Goal: Find specific page/section: Find specific page/section

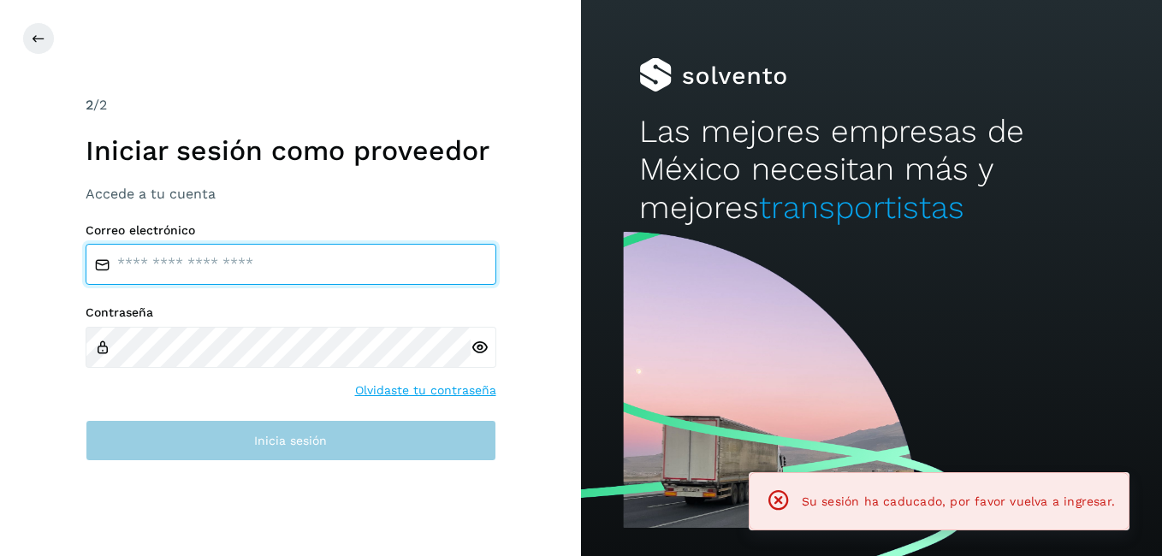
type input "**********"
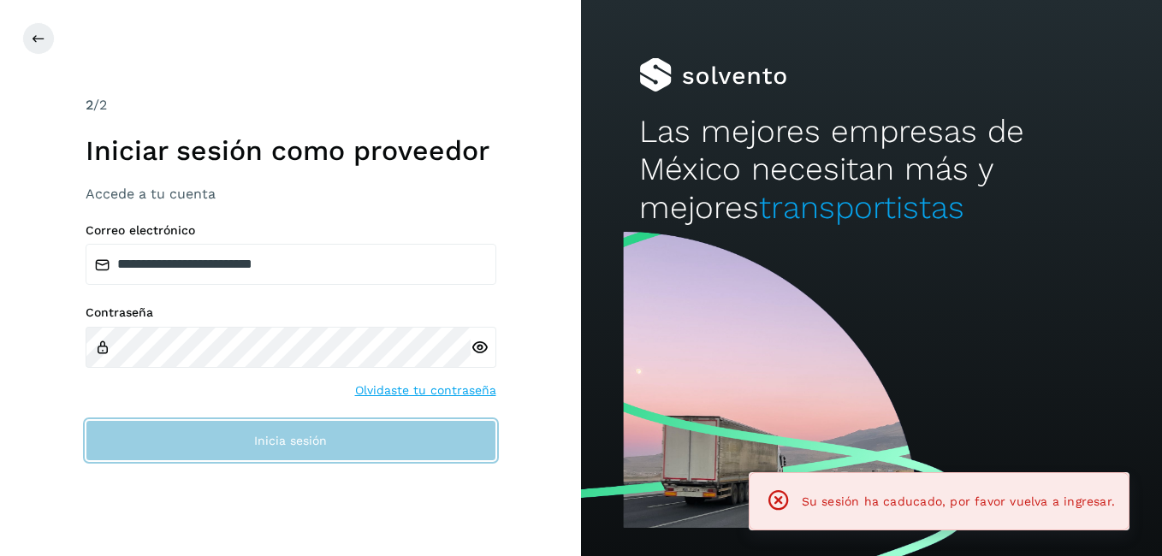
click at [281, 429] on button "Inicia sesión" at bounding box center [291, 440] width 411 height 41
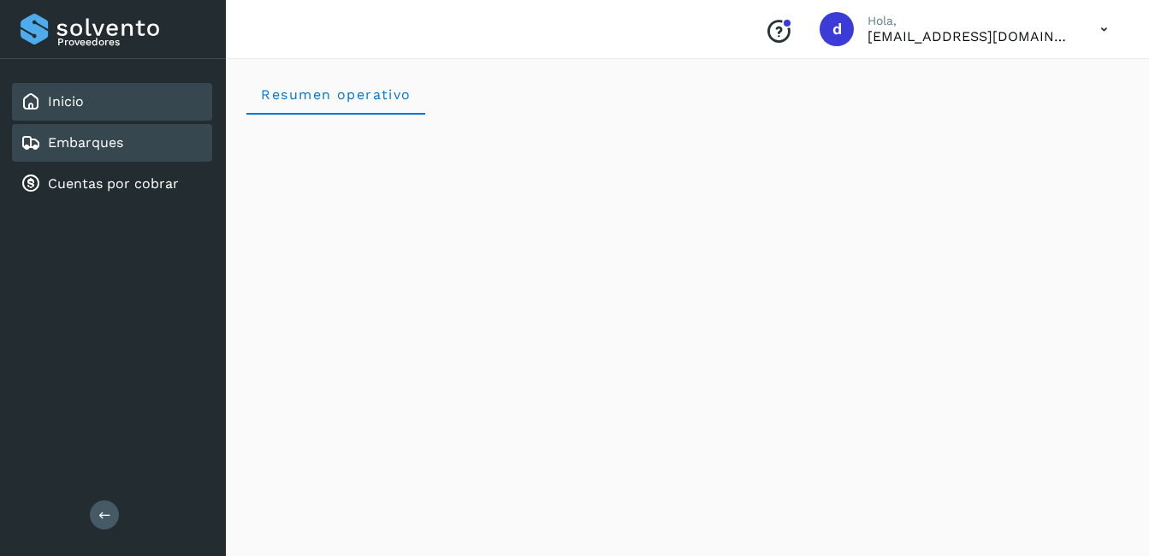
click at [57, 146] on link "Embarques" at bounding box center [85, 142] width 75 height 16
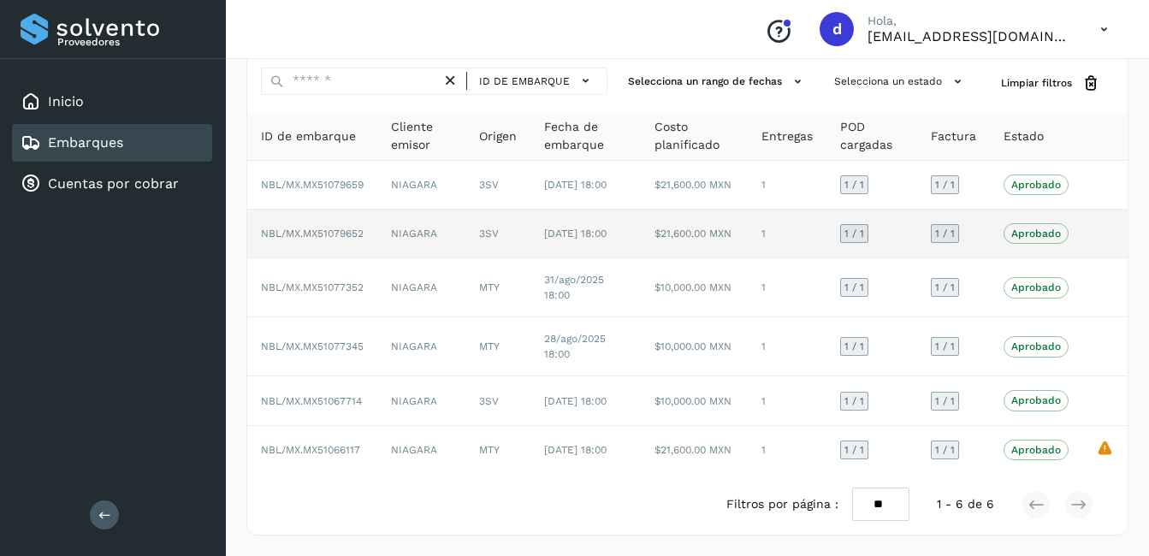
scroll to position [99, 0]
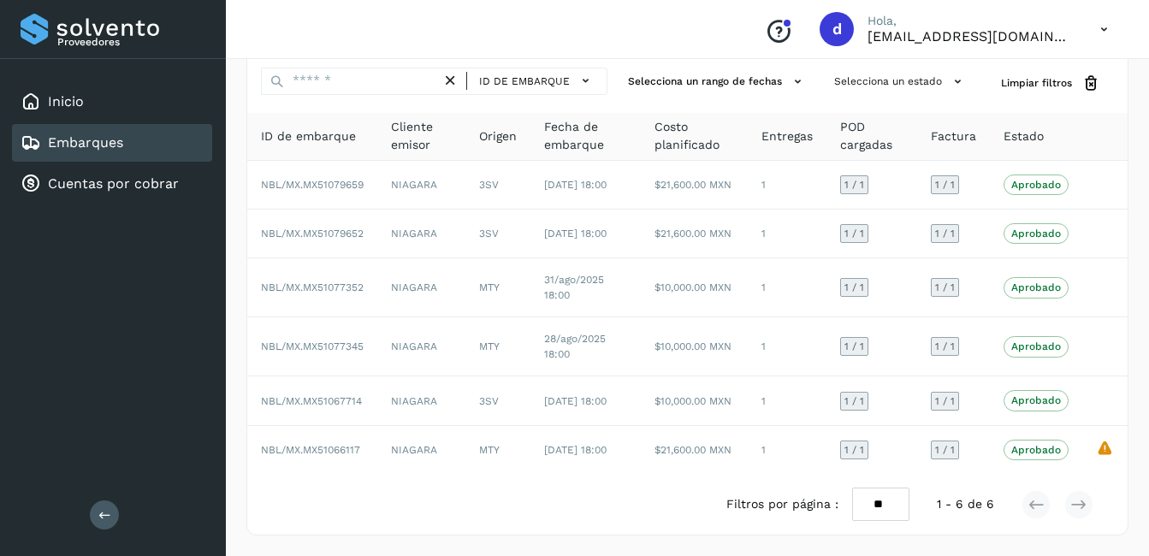
click at [55, 141] on link "Embarques" at bounding box center [85, 142] width 75 height 16
click at [121, 150] on link "Embarques" at bounding box center [85, 142] width 75 height 16
drag, startPoint x: 86, startPoint y: 105, endPoint x: 97, endPoint y: 137, distance: 33.6
click at [86, 104] on div "Inicio" at bounding box center [112, 102] width 200 height 38
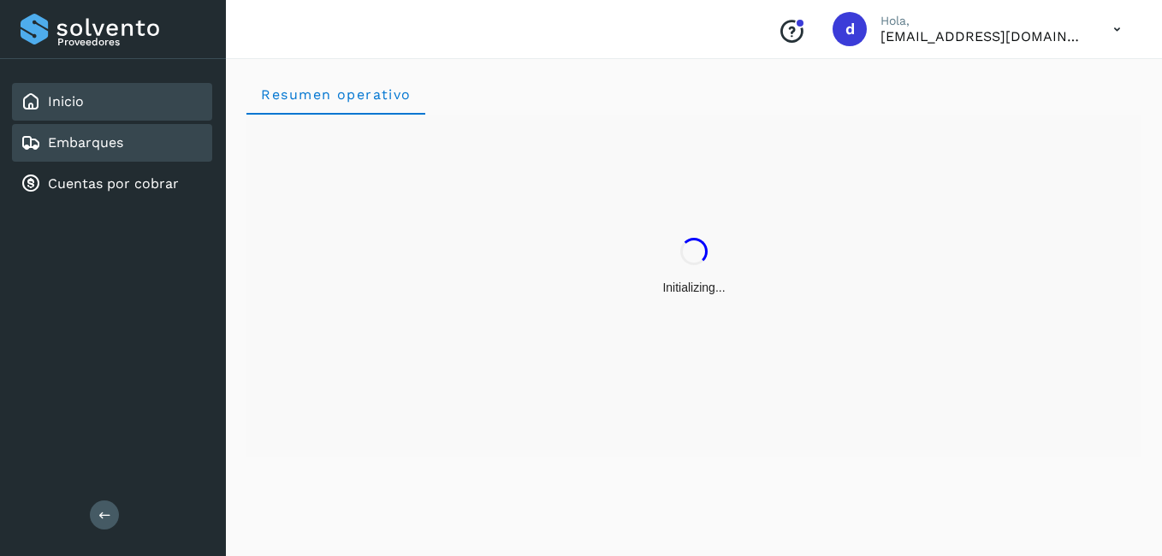
click at [99, 139] on link "Embarques" at bounding box center [85, 142] width 75 height 16
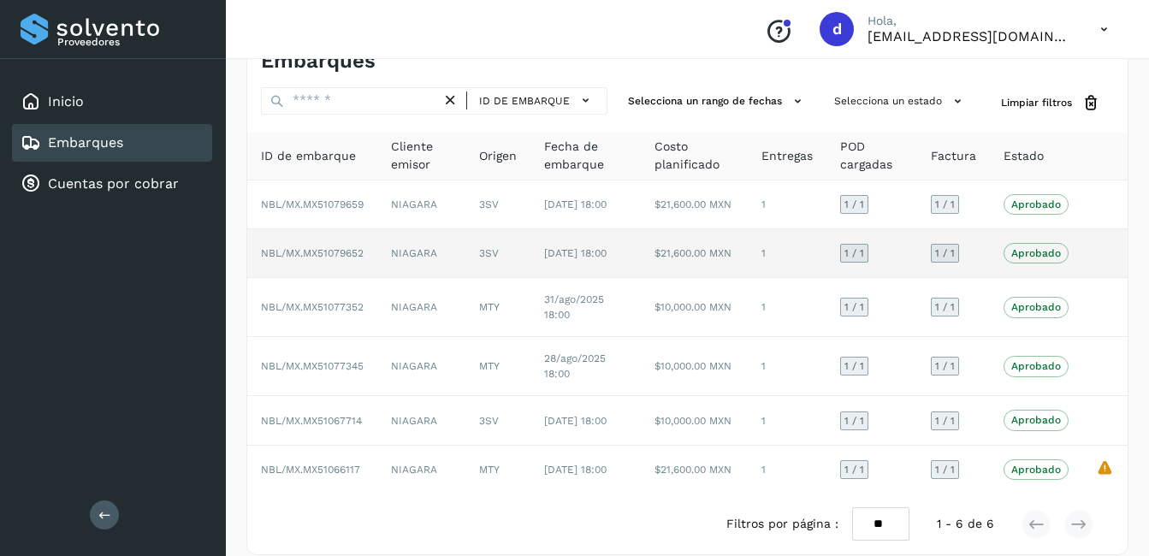
scroll to position [14, 0]
